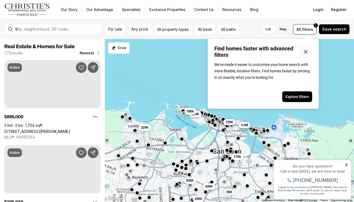
click at [306, 50] on icon "Close popover" at bounding box center [306, 51] width 6 height 6
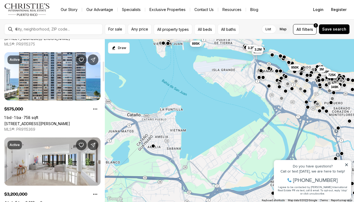
scroll to position [179, 0]
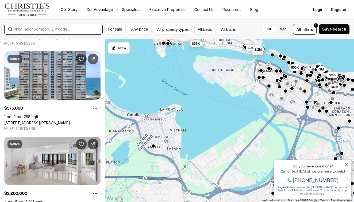
click at [62, 29] on input "text" at bounding box center [57, 29] width 85 height 5
